Goal: Task Accomplishment & Management: Manage account settings

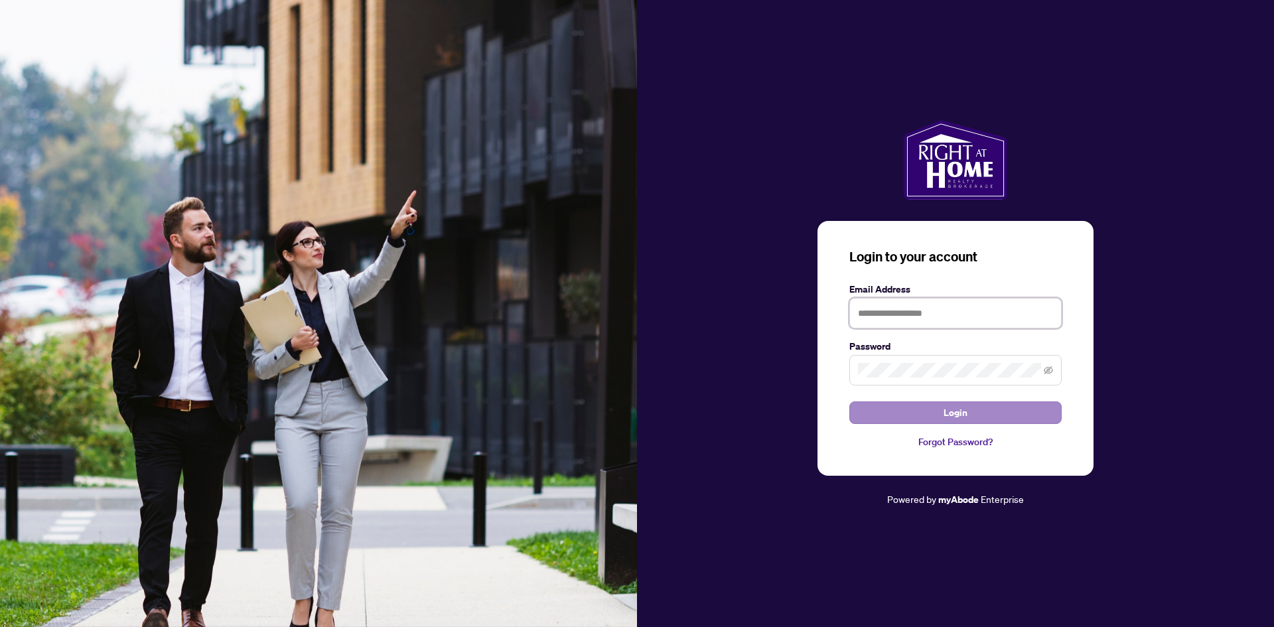
type input "**********"
click at [928, 413] on button "Login" at bounding box center [955, 412] width 212 height 23
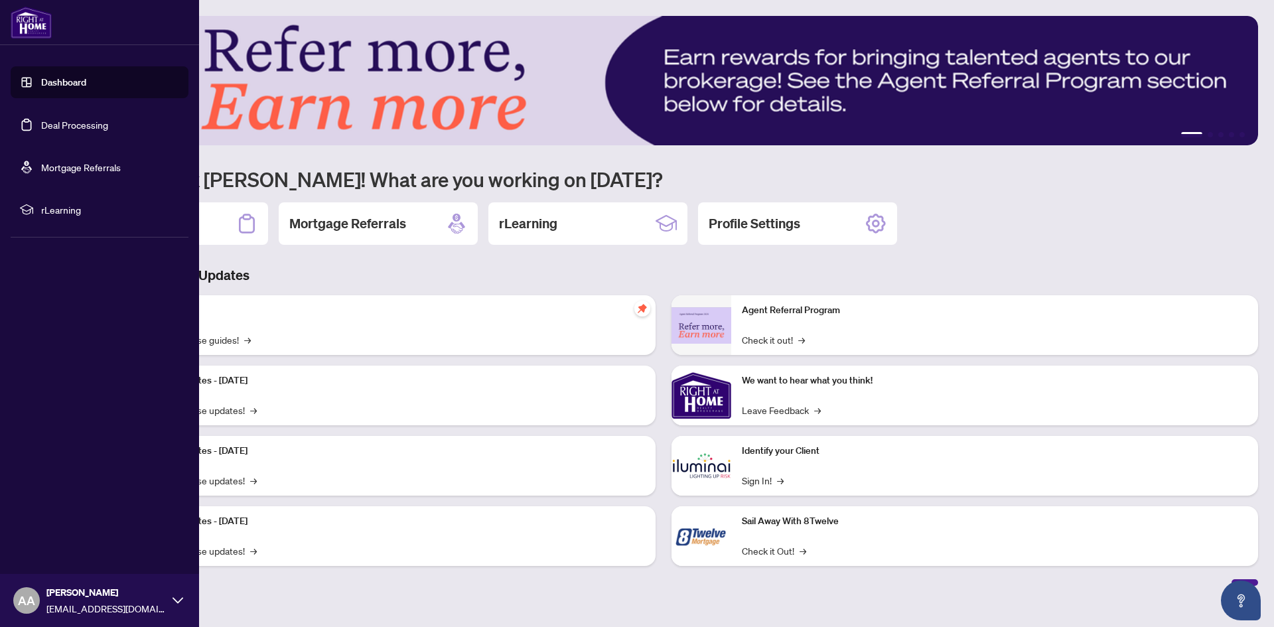
click at [57, 80] on link "Dashboard" at bounding box center [63, 82] width 45 height 12
click at [66, 125] on link "Deal Processing" at bounding box center [74, 125] width 67 height 12
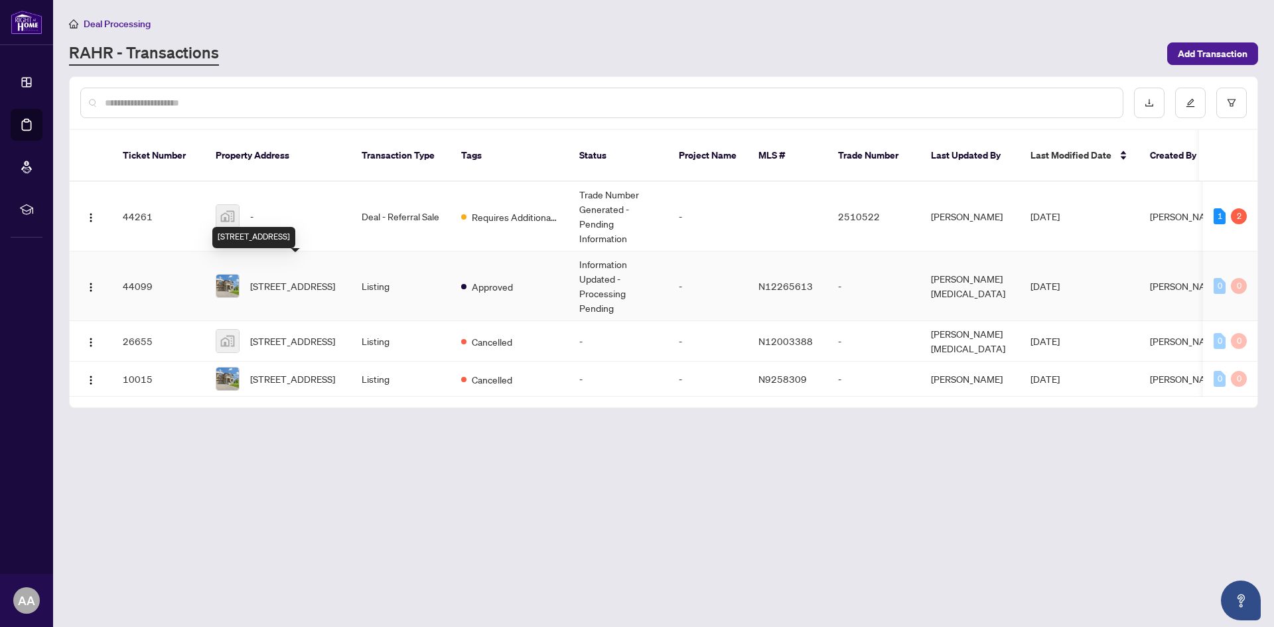
click at [334, 279] on span "[STREET_ADDRESS]" at bounding box center [292, 286] width 85 height 15
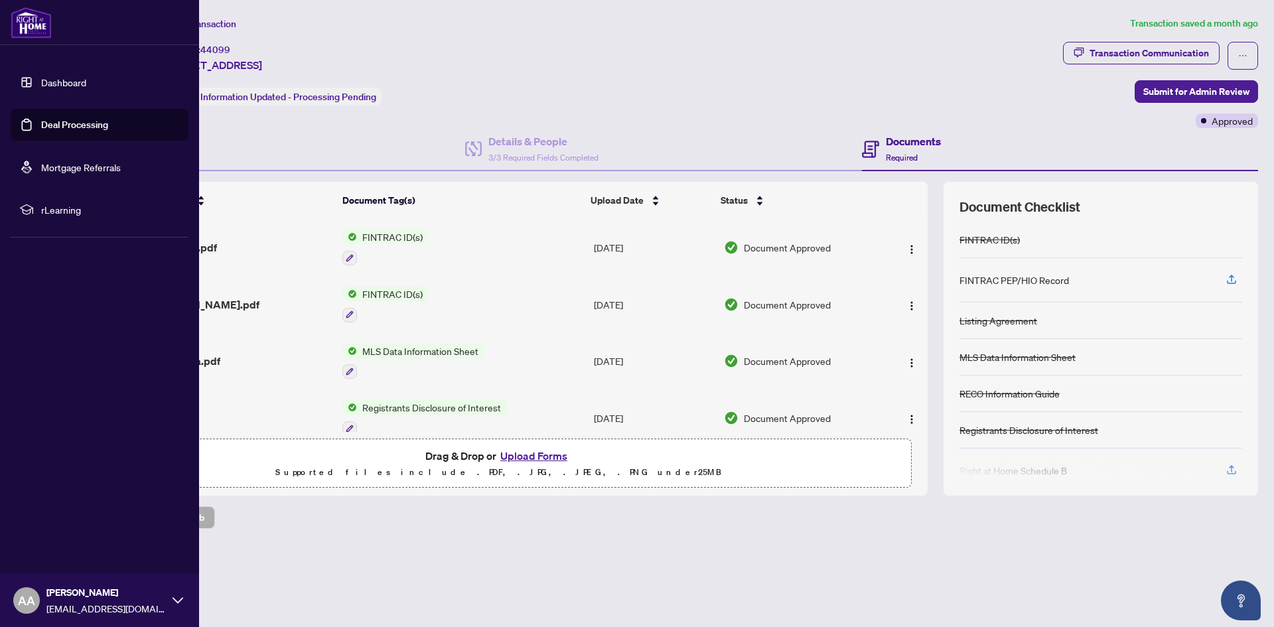
click at [50, 119] on link "Deal Processing" at bounding box center [74, 125] width 67 height 12
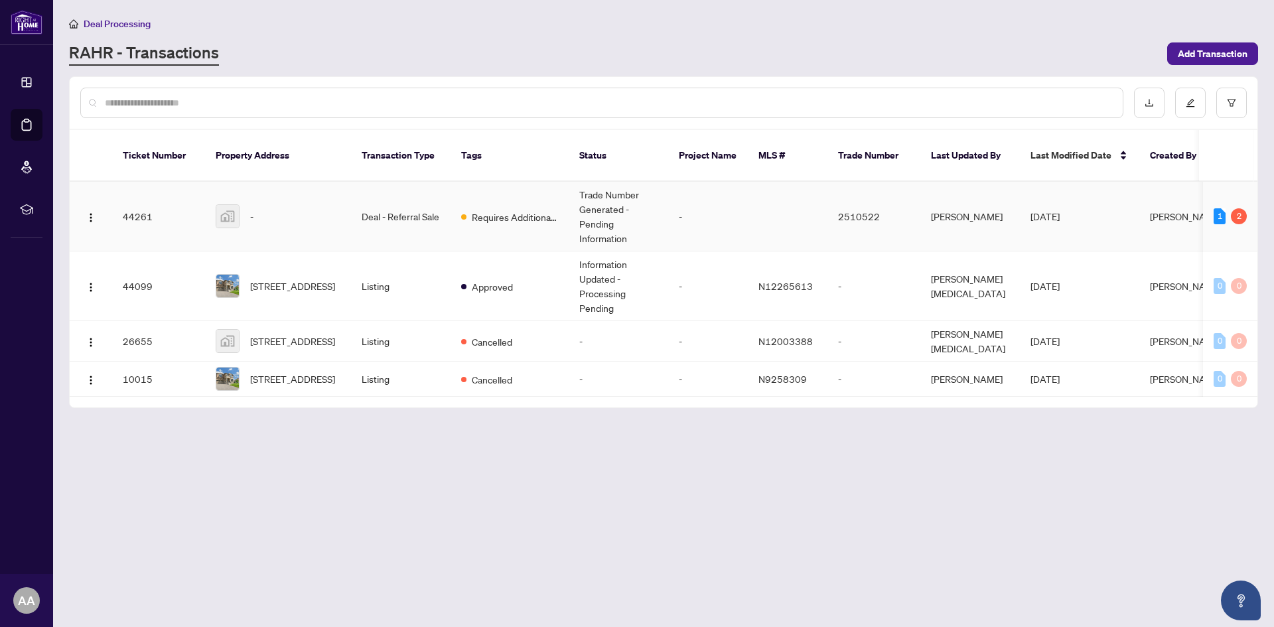
click at [486, 210] on span "Requires Additional Docs" at bounding box center [515, 217] width 86 height 15
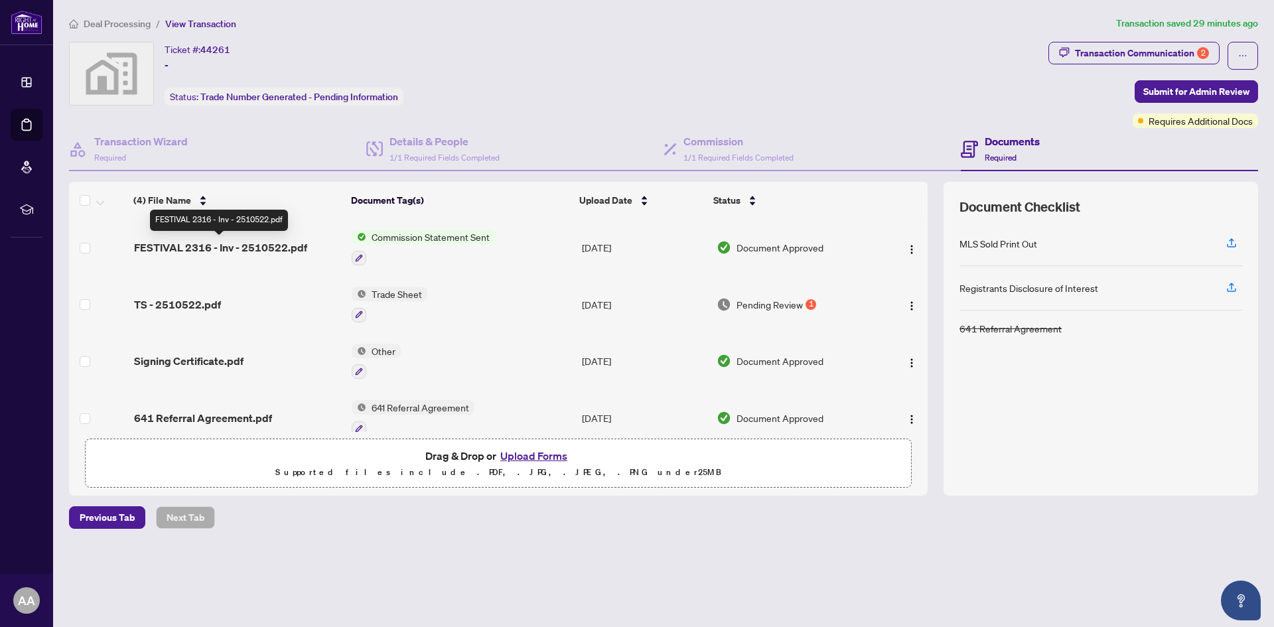
click at [241, 245] on span "FESTIVAL 2316 - Inv - 2510522.pdf" at bounding box center [220, 247] width 173 height 16
click at [404, 233] on span "Commission Statement Sent" at bounding box center [430, 237] width 129 height 15
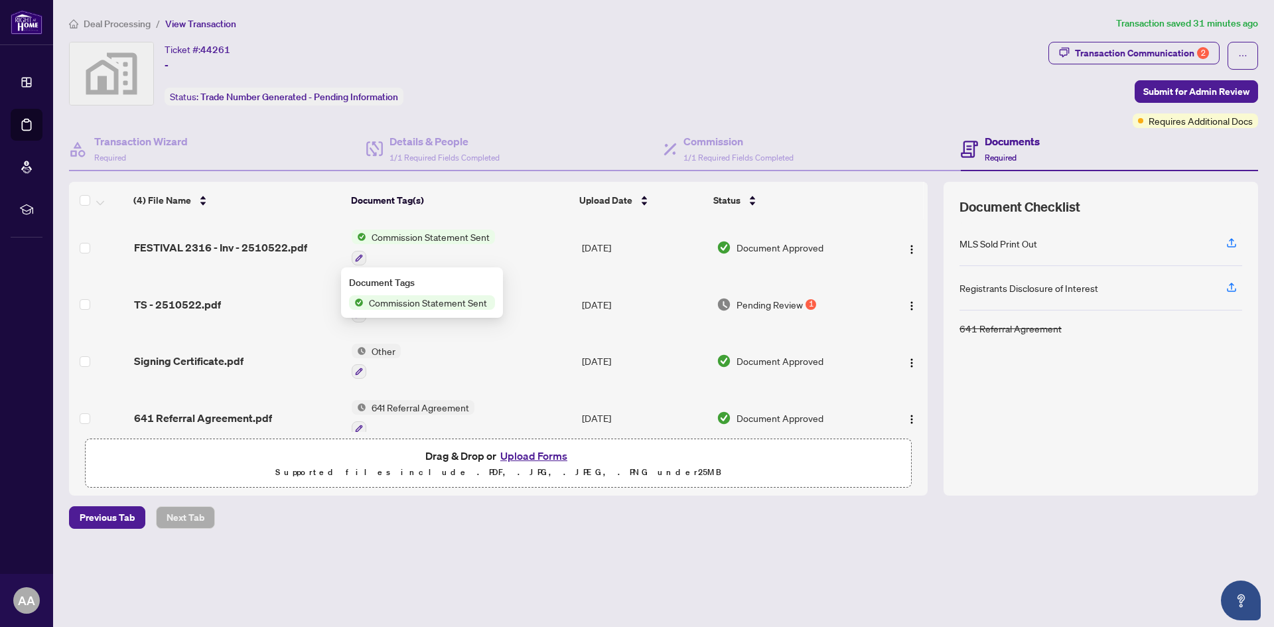
click at [438, 236] on span "Commission Statement Sent" at bounding box center [430, 237] width 129 height 15
click at [438, 235] on span "Commission Statement Sent" at bounding box center [430, 237] width 129 height 15
click at [510, 135] on div "Details & People 1/1 Required Fields Completed" at bounding box center [514, 149] width 297 height 43
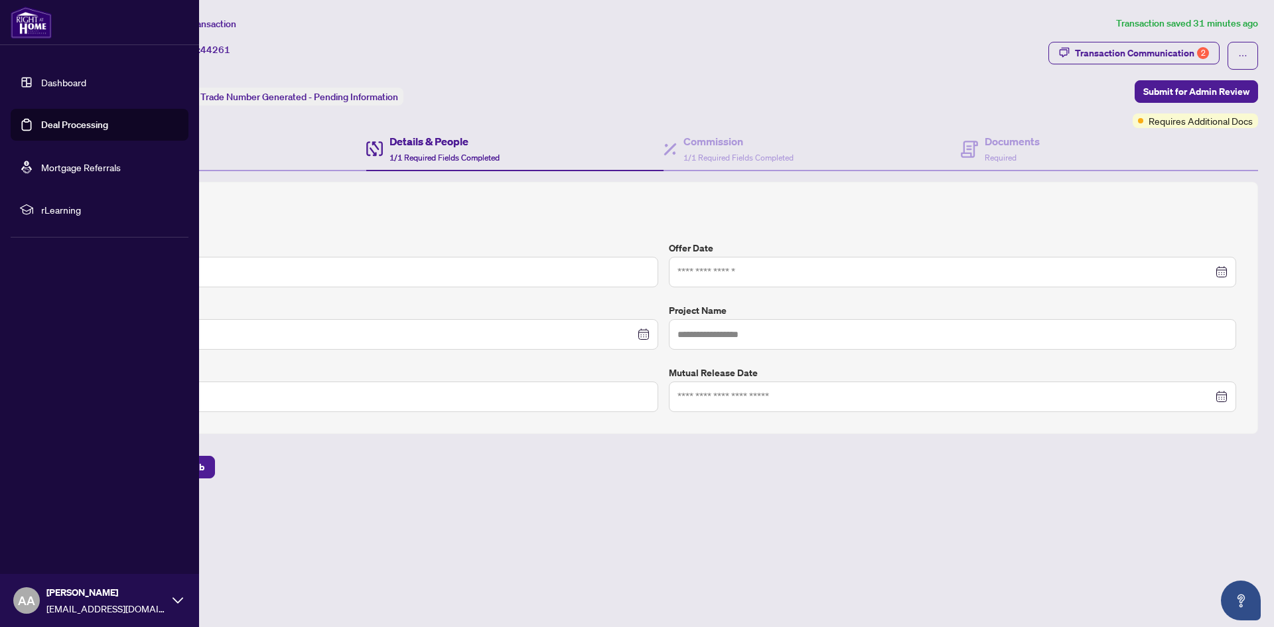
click at [64, 84] on link "Dashboard" at bounding box center [63, 82] width 45 height 12
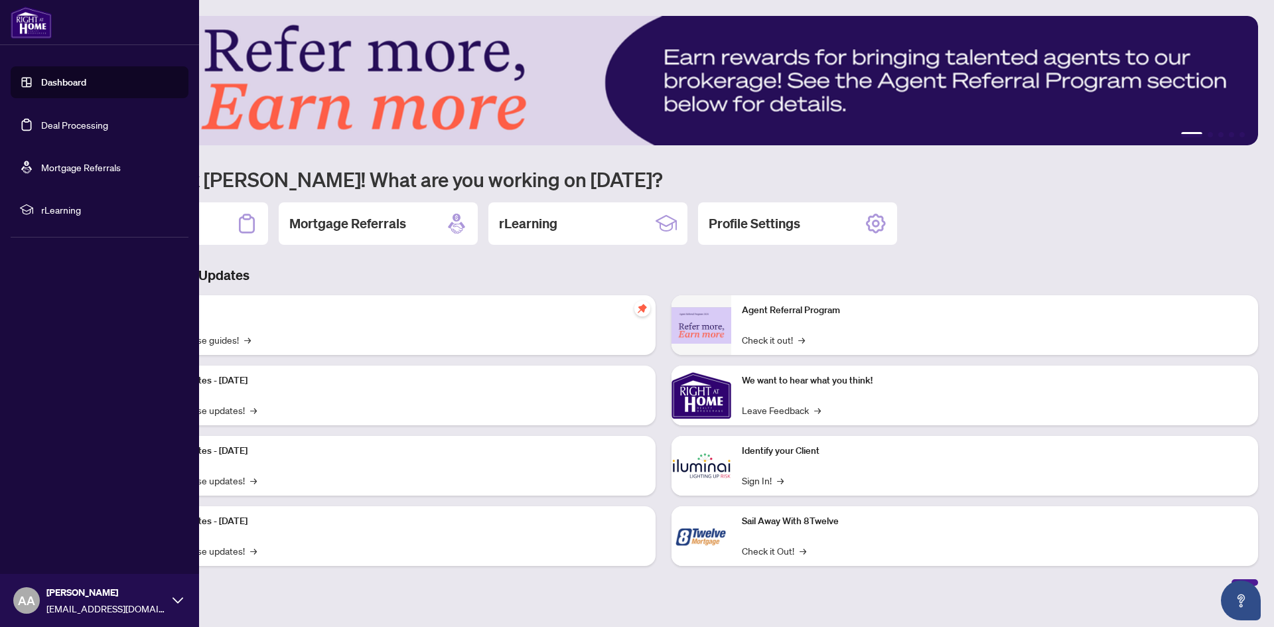
click at [75, 127] on link "Deal Processing" at bounding box center [74, 125] width 67 height 12
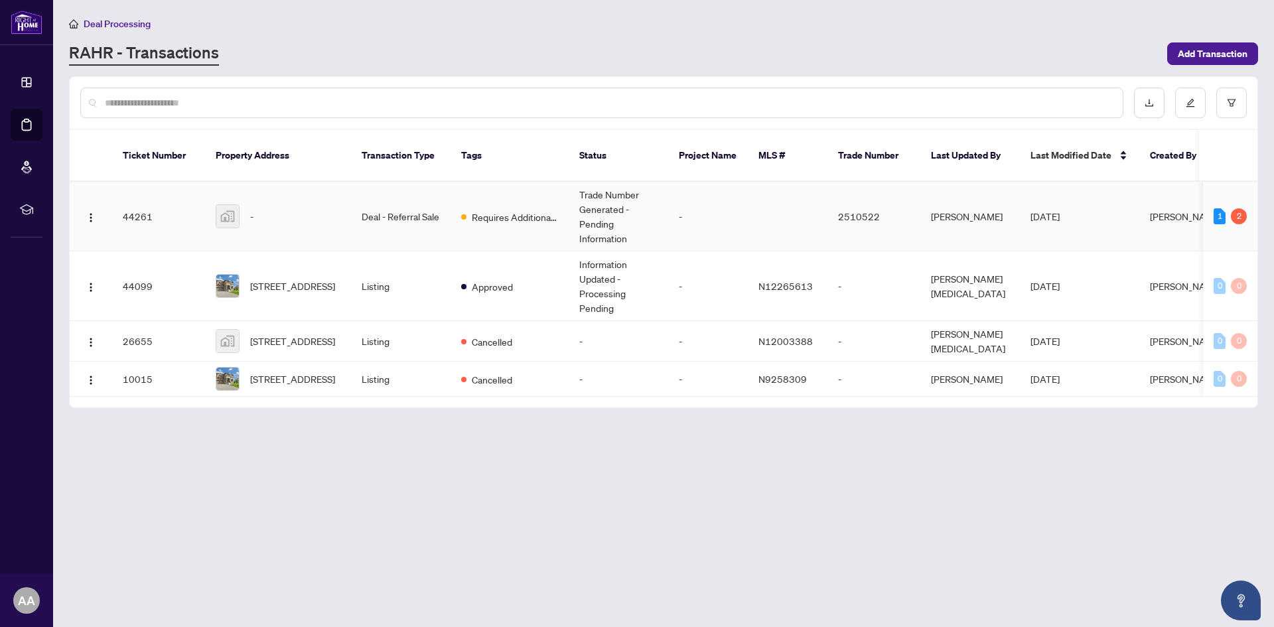
click at [396, 184] on td "Deal - Referral Sale" at bounding box center [401, 217] width 100 height 70
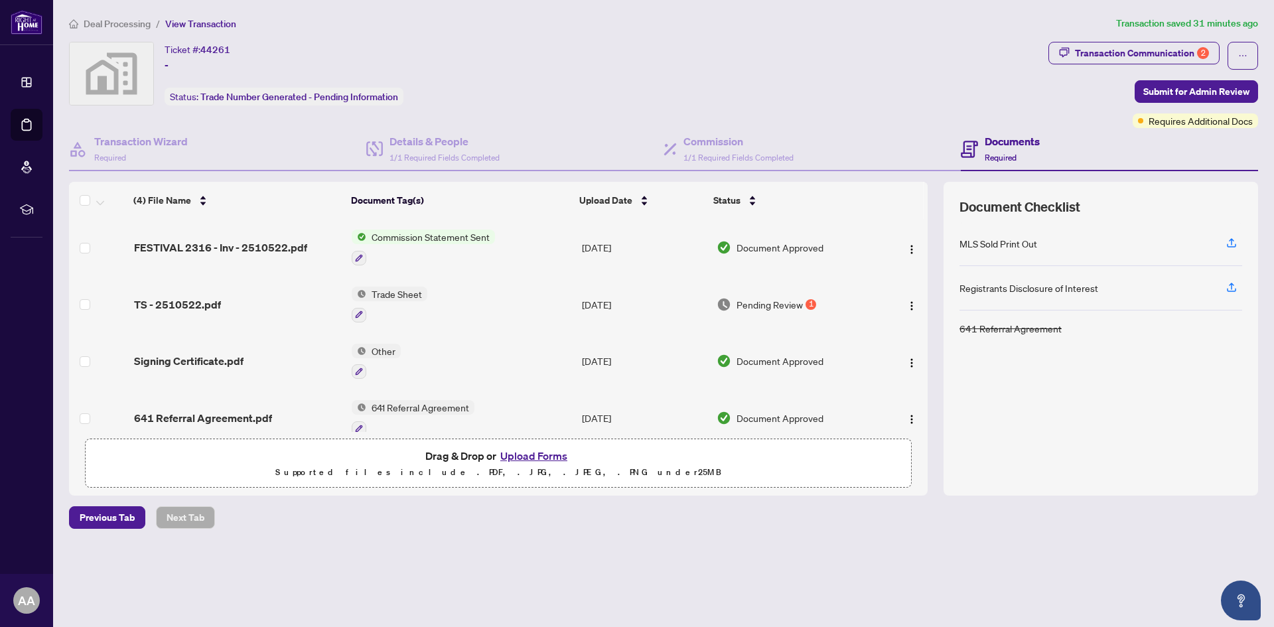
click at [392, 290] on span "Trade Sheet" at bounding box center [396, 294] width 61 height 15
click at [762, 306] on span "Pending Review" at bounding box center [769, 304] width 66 height 15
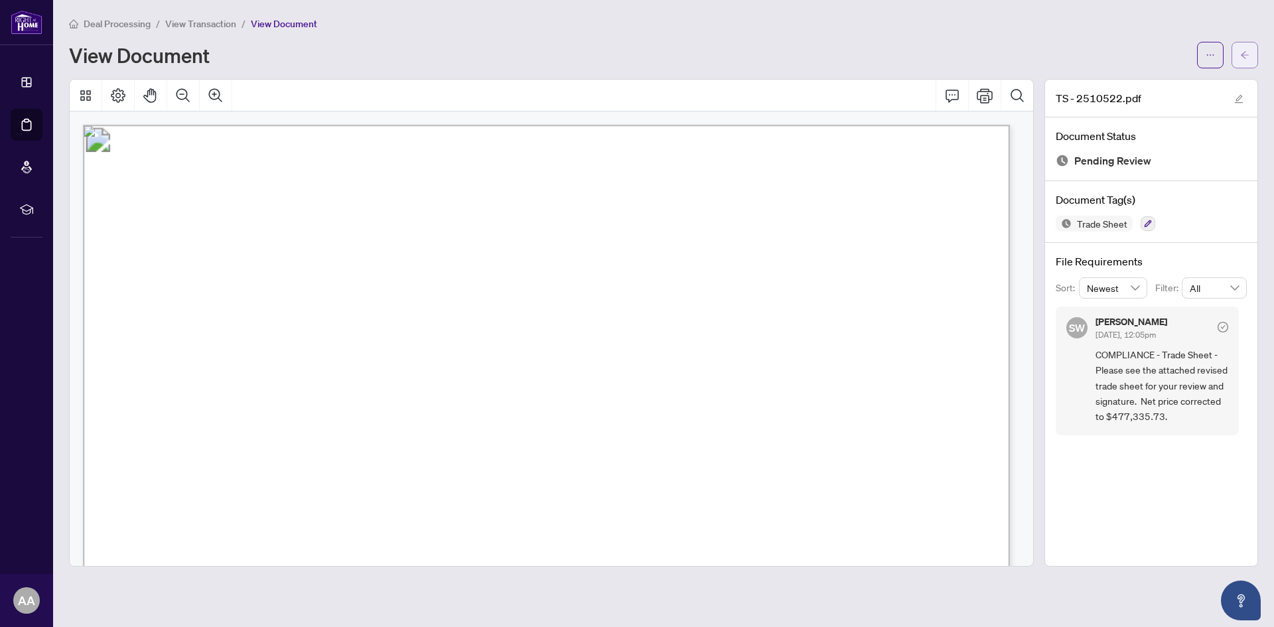
click at [1243, 46] on span "button" at bounding box center [1244, 54] width 9 height 21
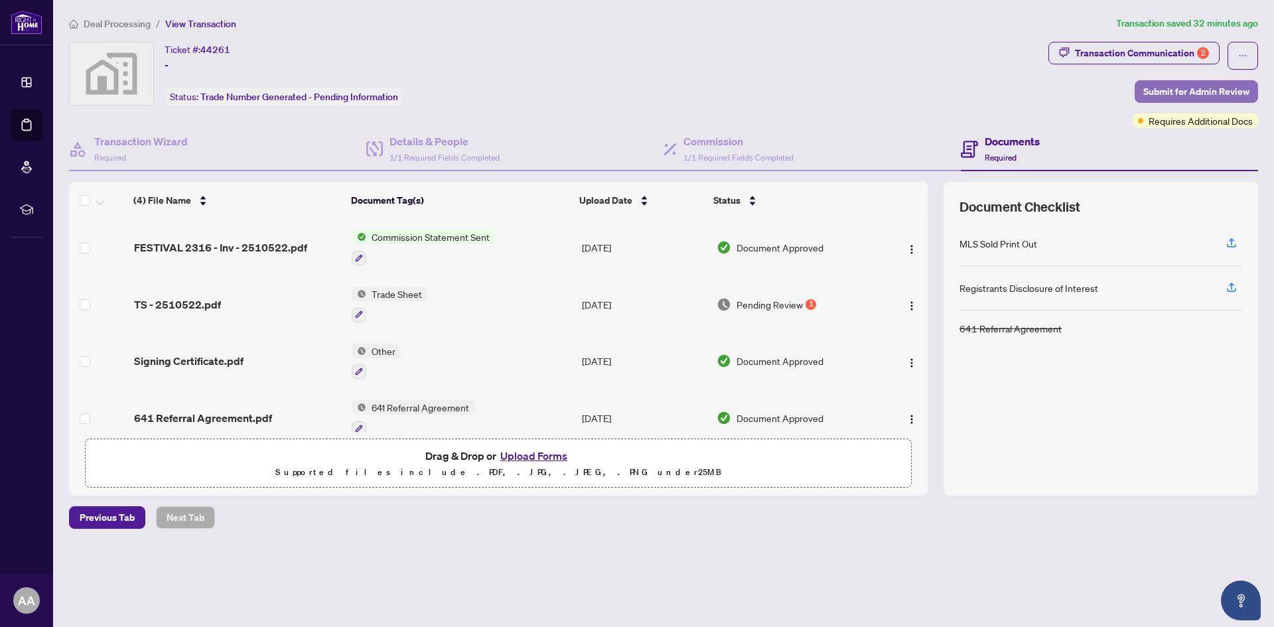
click at [1231, 88] on span "Submit for Admin Review" at bounding box center [1196, 91] width 106 height 21
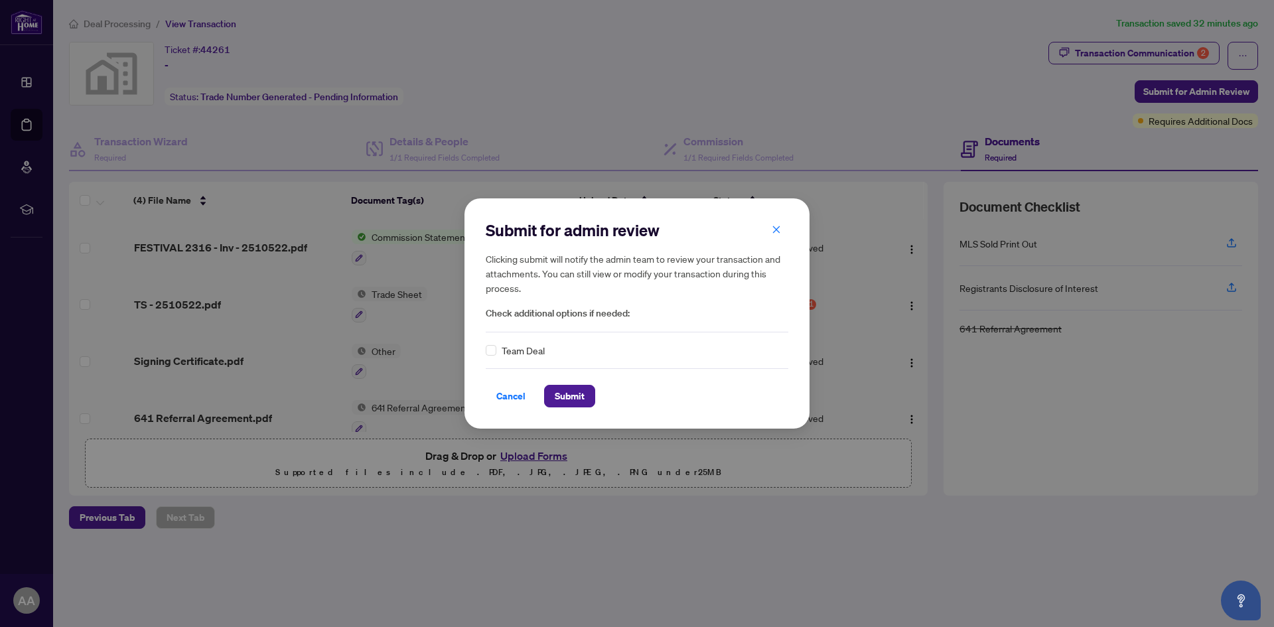
click at [1069, 116] on div "Submit for admin review Clicking submit will notify the admin team to review yo…" at bounding box center [637, 313] width 1274 height 627
click at [1099, 48] on div "Submit for admin review Clicking submit will notify the admin team to review yo…" at bounding box center [637, 313] width 1274 height 627
drag, startPoint x: 777, startPoint y: 224, endPoint x: 1053, endPoint y: 99, distance: 303.1
click at [779, 223] on span "button" at bounding box center [776, 229] width 9 height 21
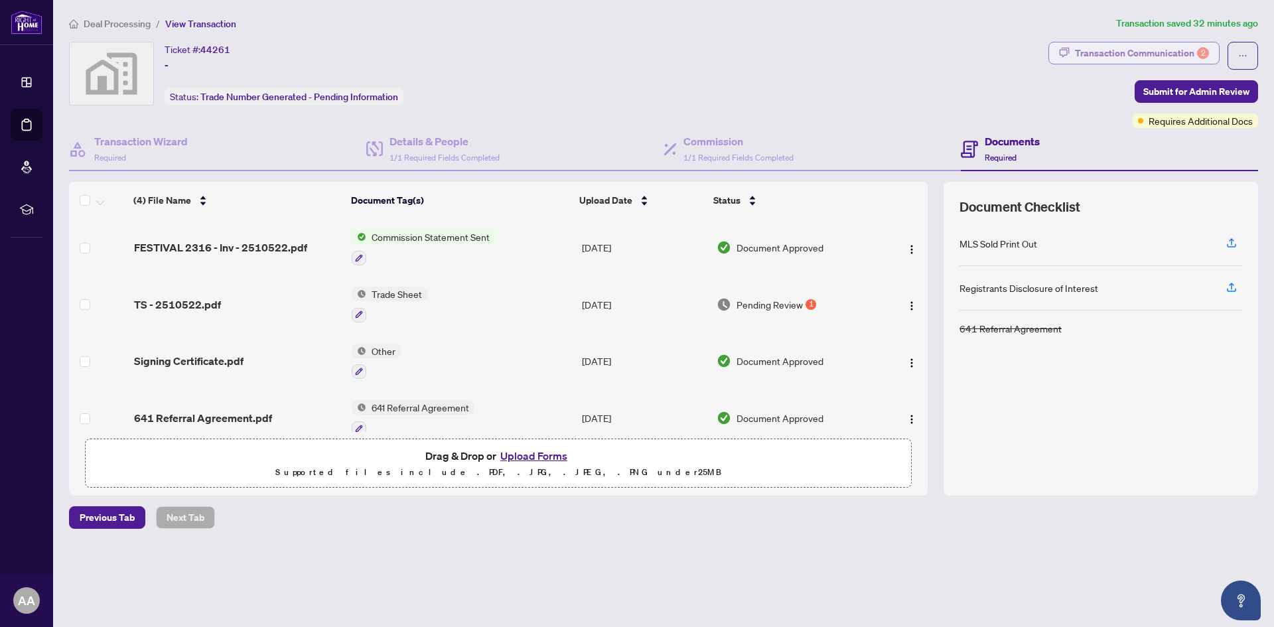
click at [1153, 52] on div "Transaction Communication 2" at bounding box center [1142, 52] width 134 height 21
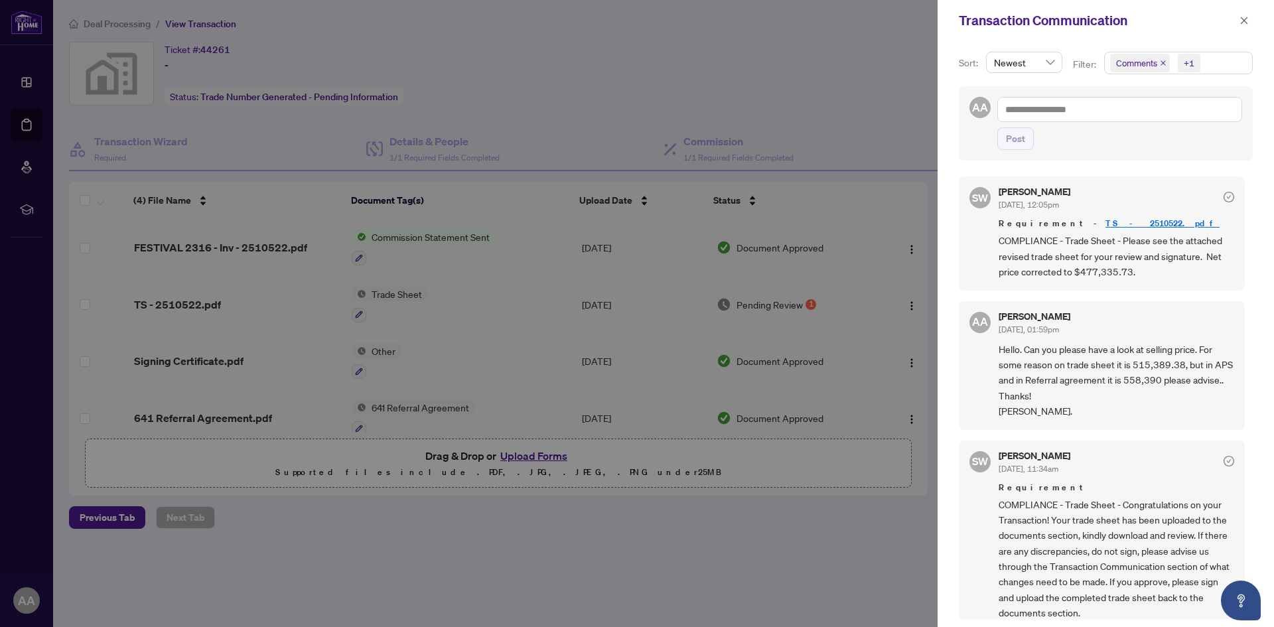
click at [555, 127] on div at bounding box center [637, 313] width 1274 height 627
click at [1241, 22] on icon "close" at bounding box center [1243, 20] width 9 height 9
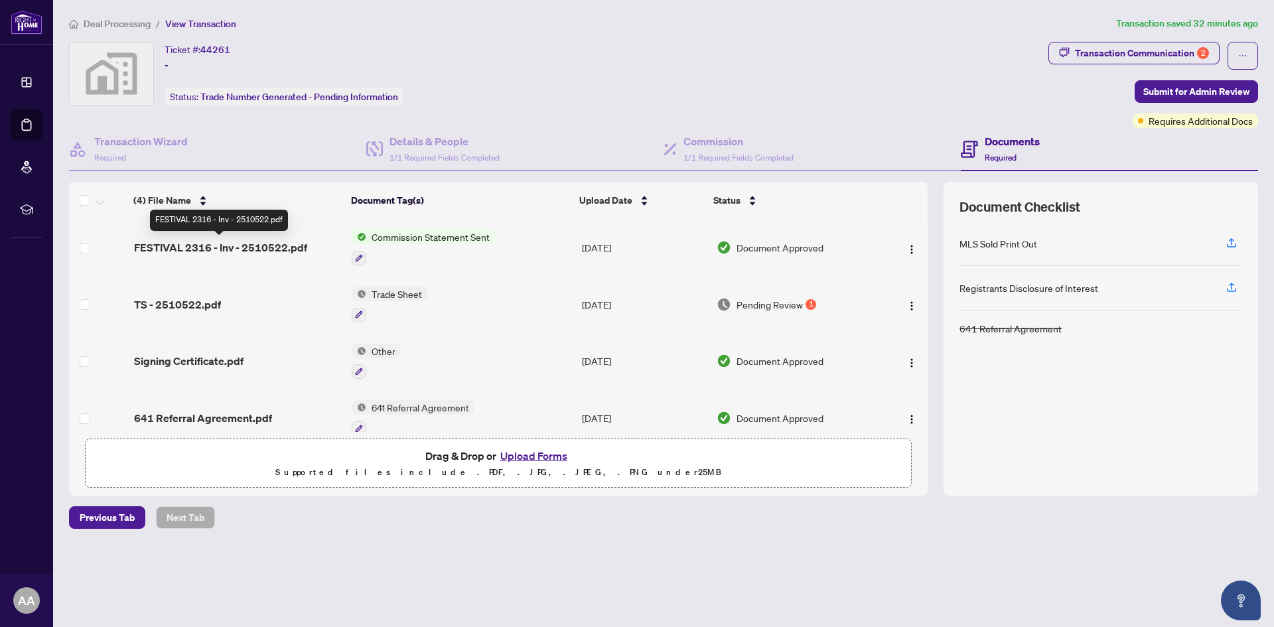
click at [210, 248] on span "FESTIVAL 2316 - Inv - 2510522.pdf" at bounding box center [220, 247] width 173 height 16
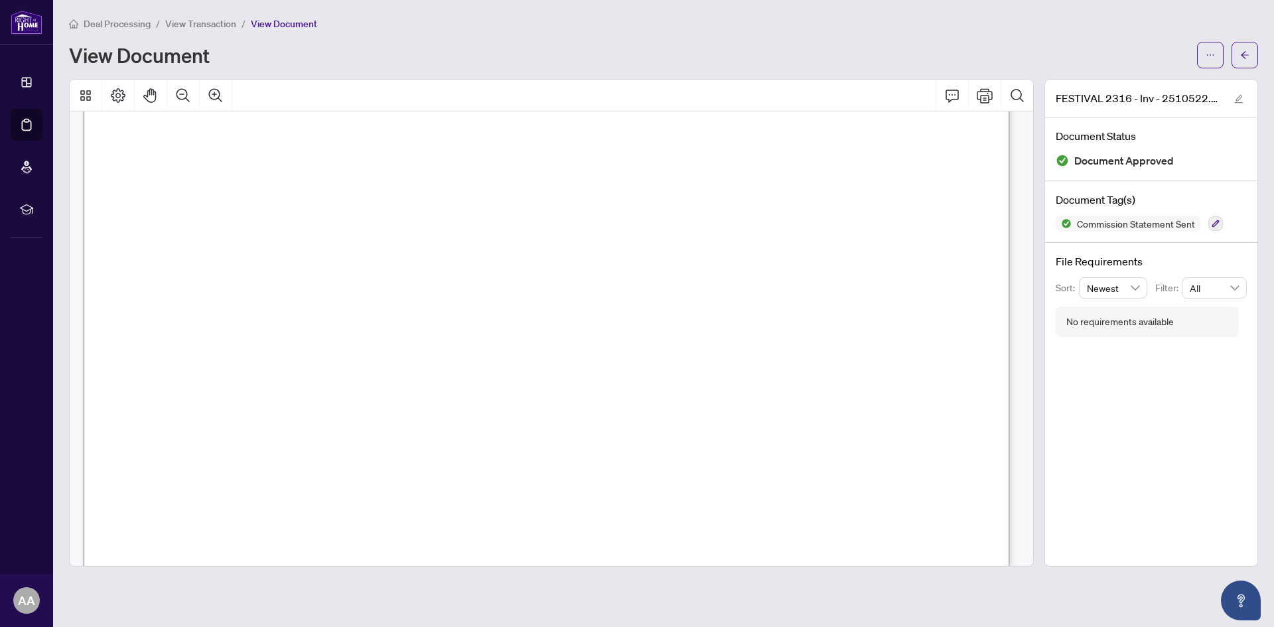
scroll to position [241, 0]
drag, startPoint x: 541, startPoint y: 385, endPoint x: 607, endPoint y: 384, distance: 65.7
drag, startPoint x: 170, startPoint y: 285, endPoint x: 301, endPoint y: 288, distance: 130.7
